Goal: Navigation & Orientation: Find specific page/section

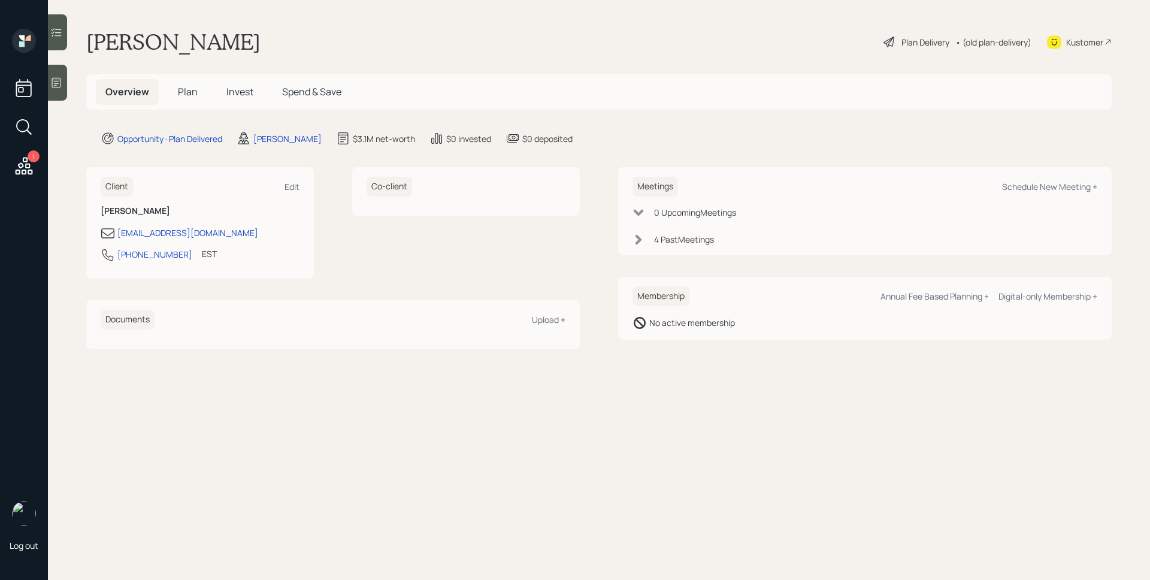
click at [187, 95] on span "Plan" at bounding box center [188, 91] width 20 height 13
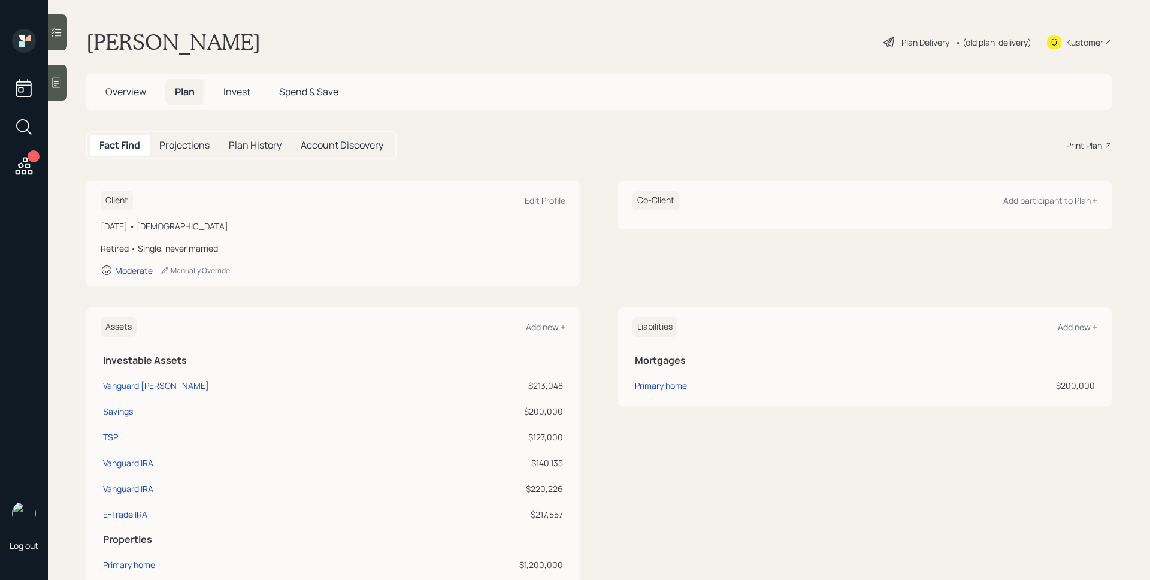
click at [240, 93] on span "Invest" at bounding box center [236, 91] width 27 height 13
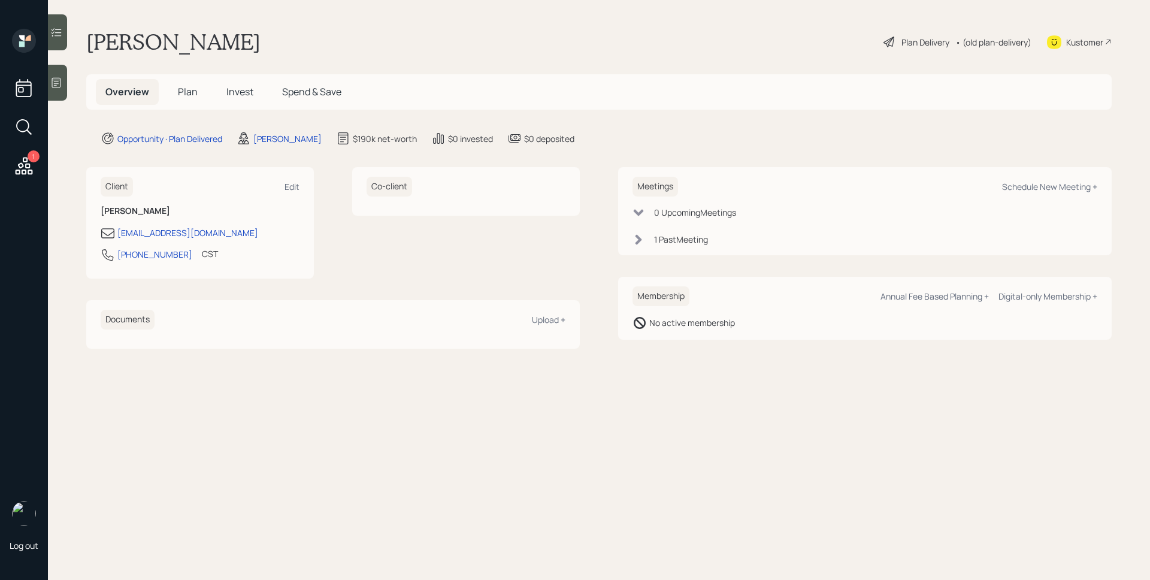
click at [192, 85] on span "Plan" at bounding box center [188, 91] width 20 height 13
